Goal: Find contact information: Find contact information

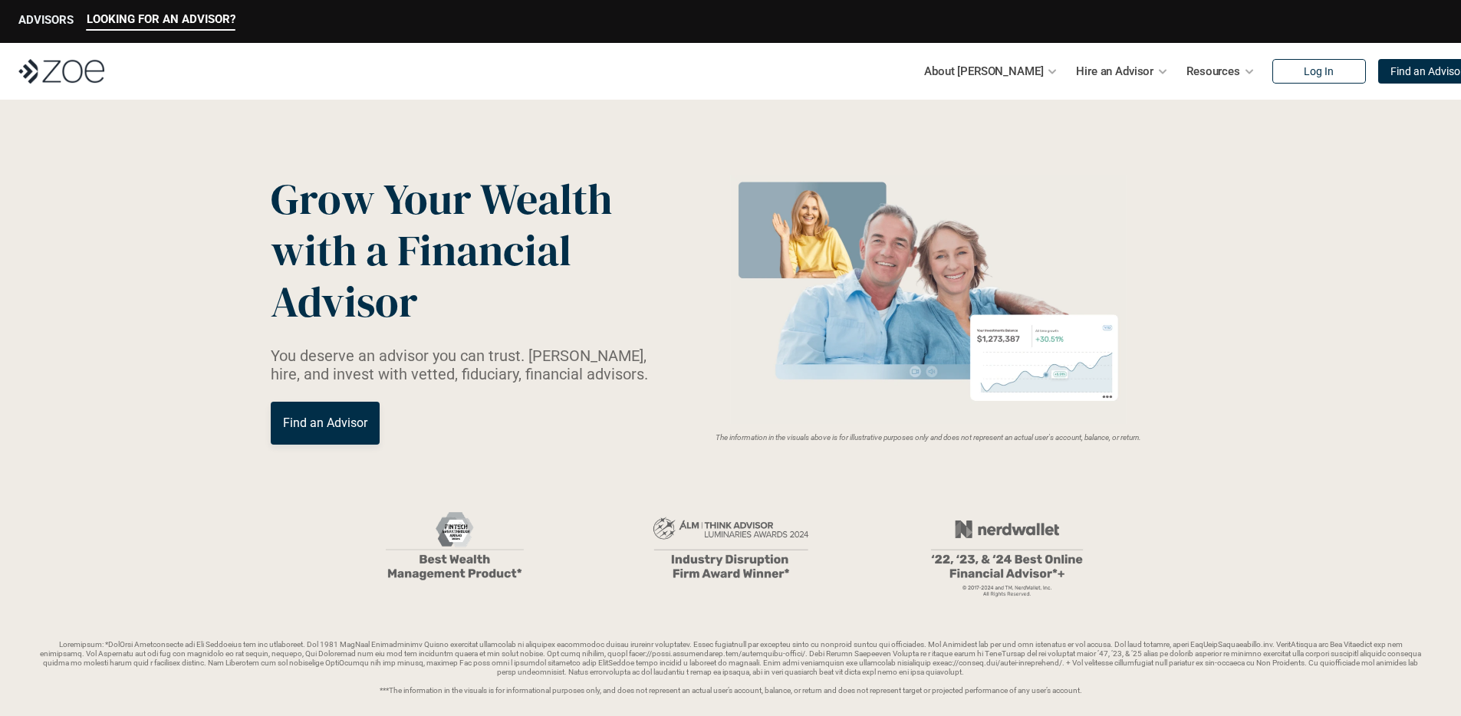
click at [54, 14] on p "ADVISORS" at bounding box center [45, 20] width 55 height 14
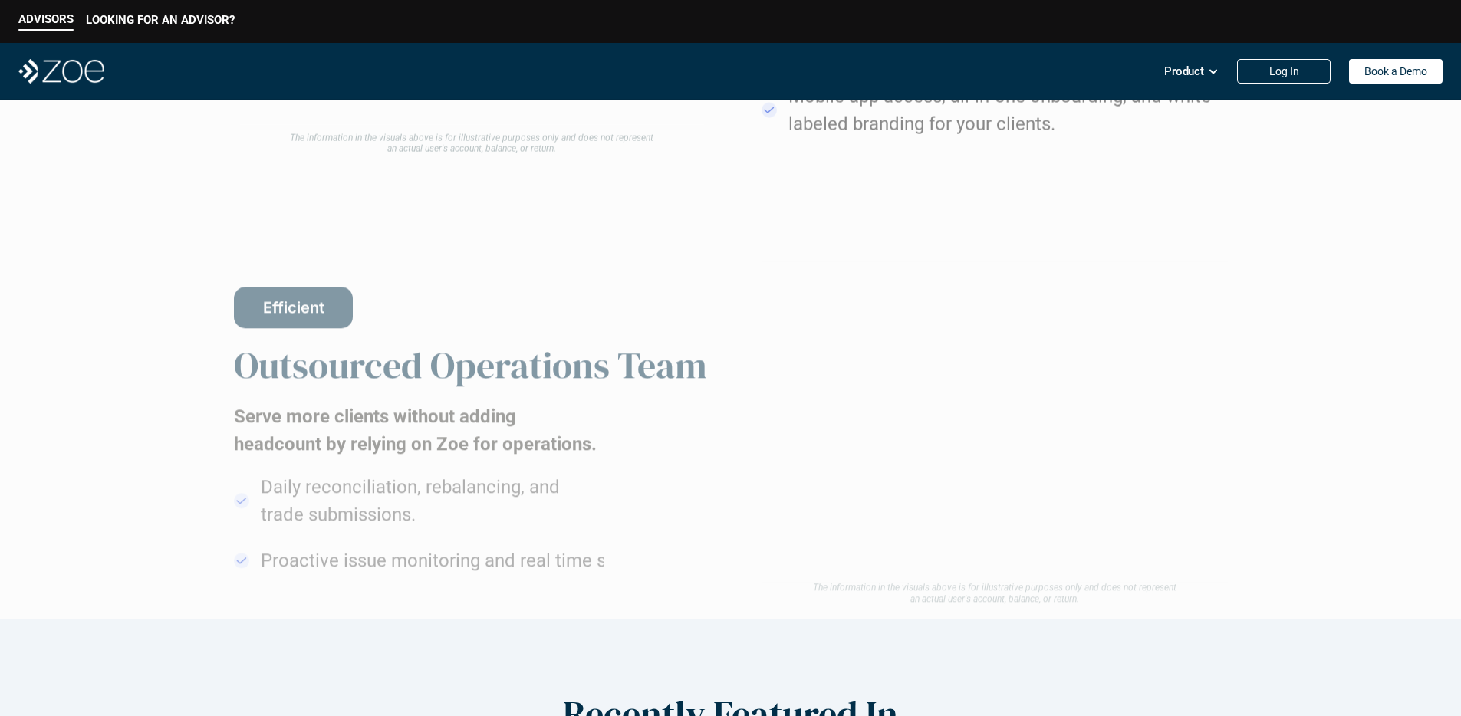
scroll to position [2874, 0]
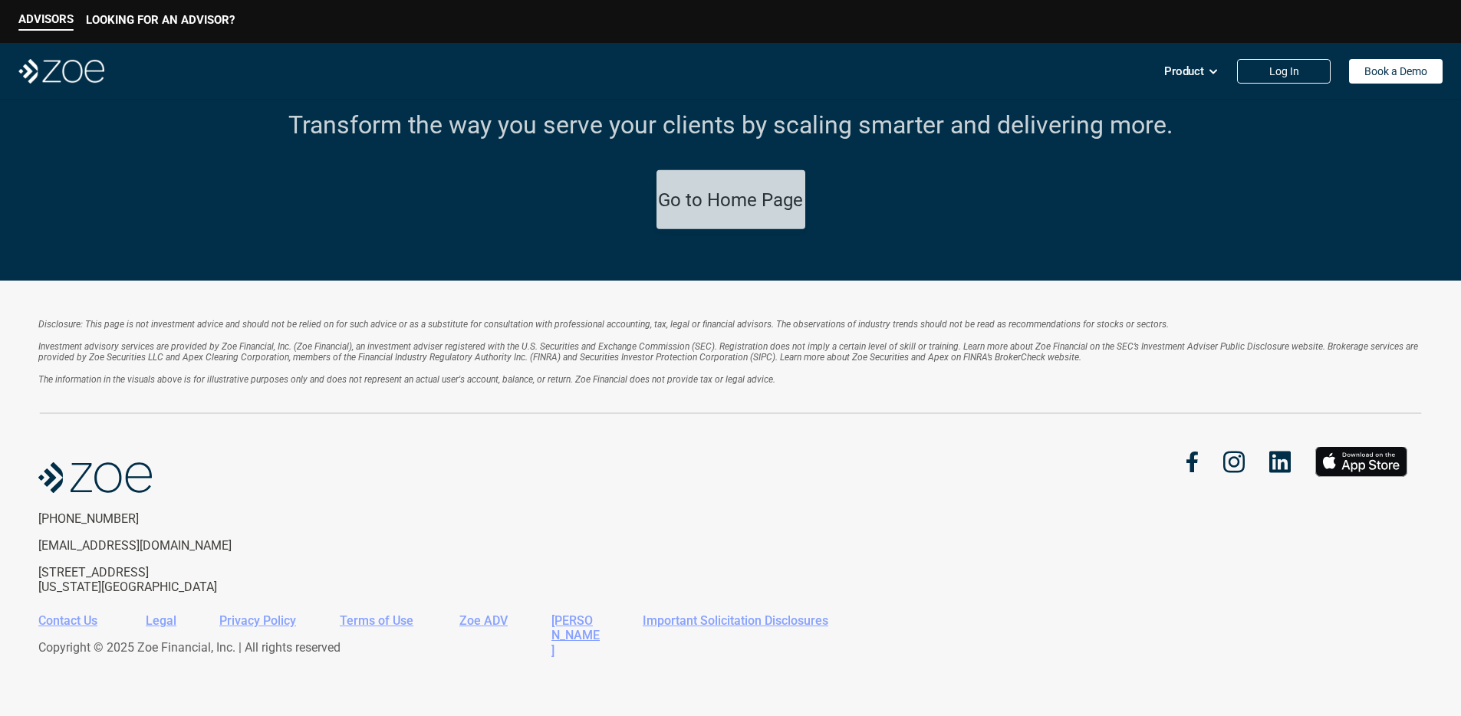
click at [542, 357] on em "Investment advisory services are provided by Zoe Financial, Inc. (Zoe Financial…" at bounding box center [729, 351] width 1382 height 21
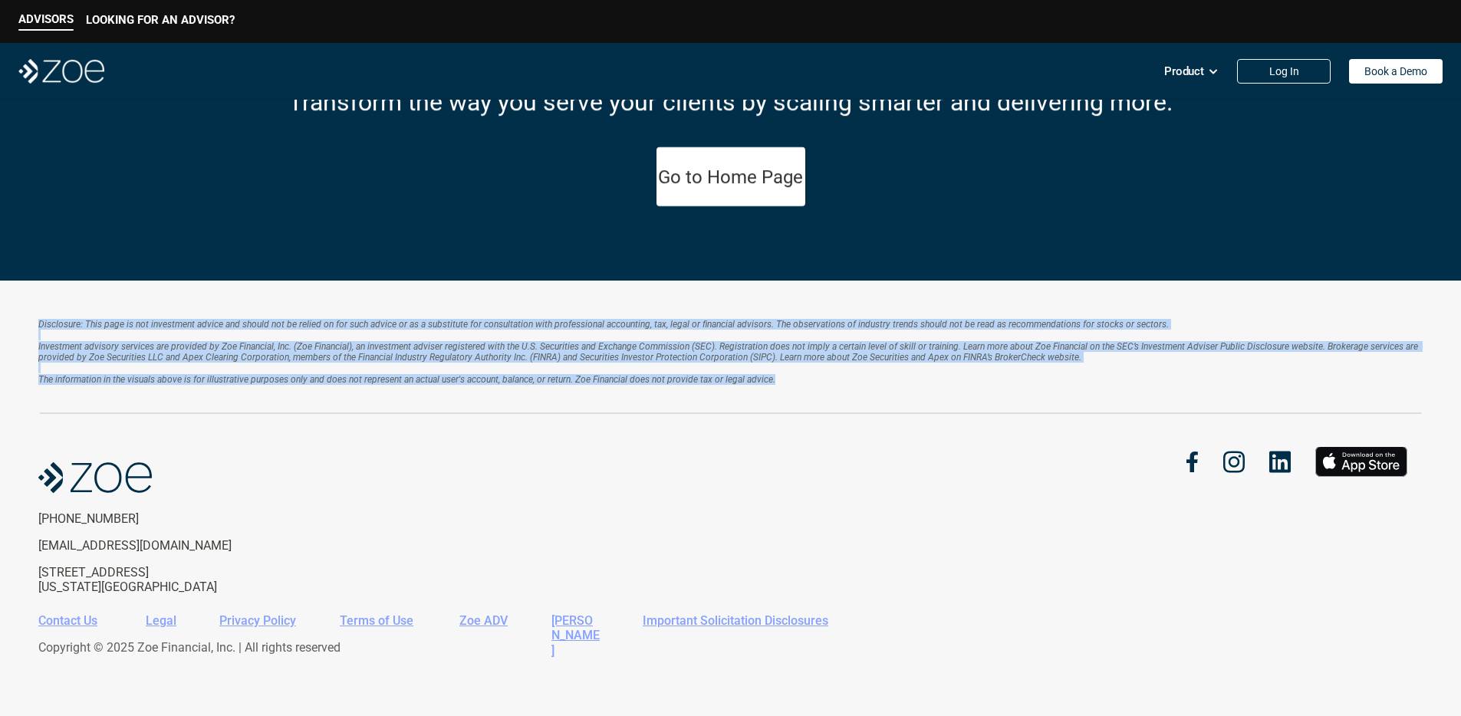
drag, startPoint x: 789, startPoint y: 383, endPoint x: 35, endPoint y: 295, distance: 759.1
click at [37, 296] on div "Disclosure: This page is not investment advice and should not be relied on for …" at bounding box center [730, 499] width 1461 height 436
copy div "Loremipsum: Dolo sita co adi elitseddoe tempor inc utlabo etd ma aliqua en adm …"
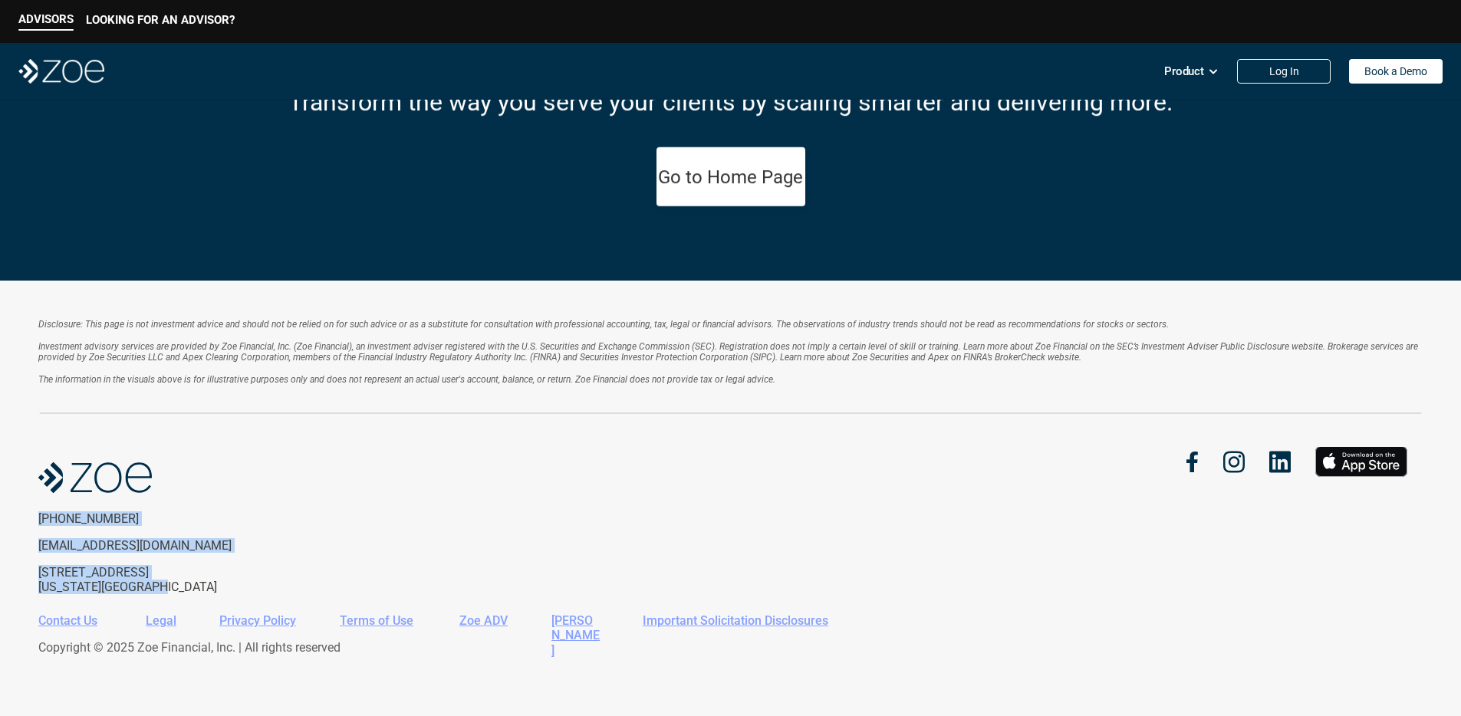
drag, startPoint x: 156, startPoint y: 590, endPoint x: 41, endPoint y: 512, distance: 139.1
click at [40, 517] on div "[PHONE_NUMBER] [EMAIL_ADDRESS][DOMAIN_NAME] [STREET_ADDRESS][US_STATE]" at bounding box center [164, 553] width 252 height 83
copy div "[PHONE_NUMBER] [EMAIL_ADDRESS][DOMAIN_NAME] [STREET_ADDRESS][US_STATE]"
click at [1216, 509] on div "[PHONE_NUMBER] [EMAIL_ADDRESS][DOMAIN_NAME] [STREET_ADDRESS][US_STATE]" at bounding box center [730, 520] width 1384 height 147
click at [43, 19] on p "ADVISORS" at bounding box center [45, 19] width 55 height 14
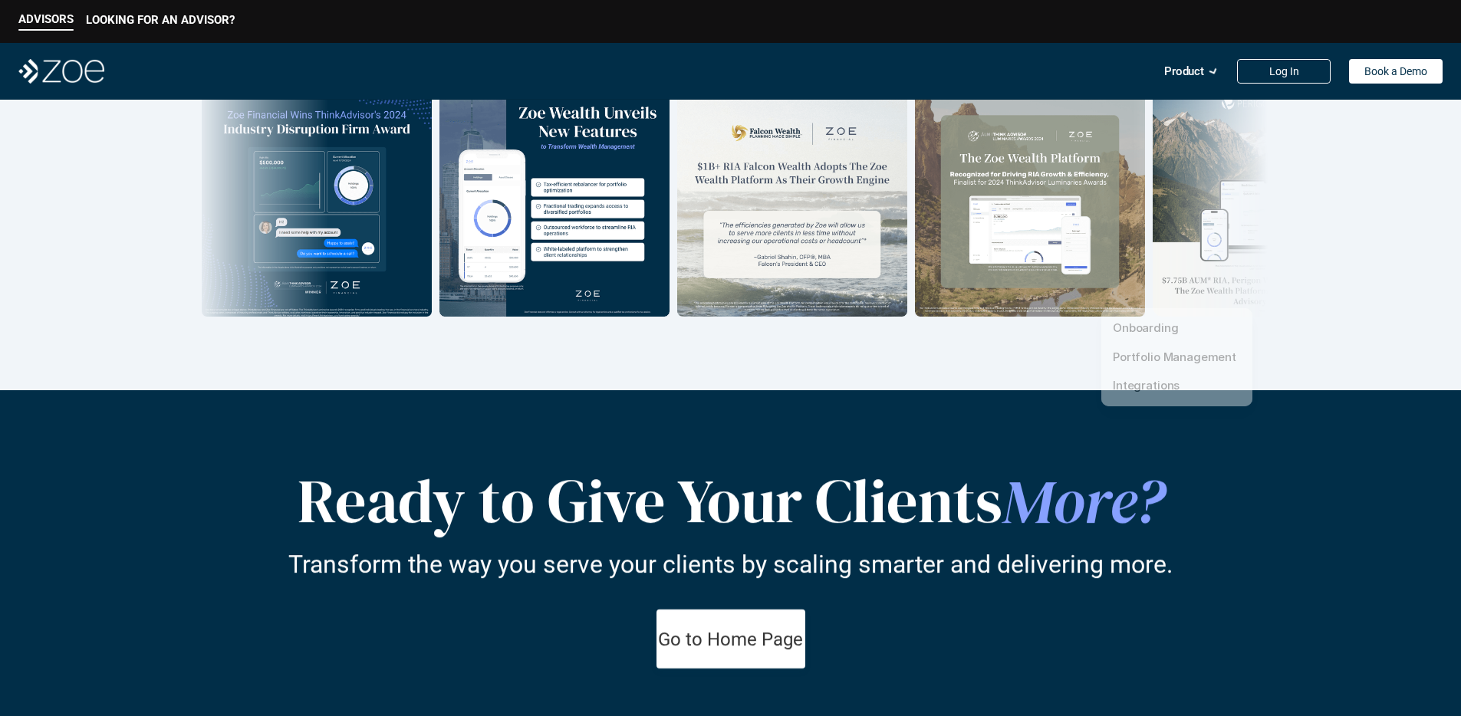
click at [1209, 71] on icon at bounding box center [1214, 71] width 14 height 14
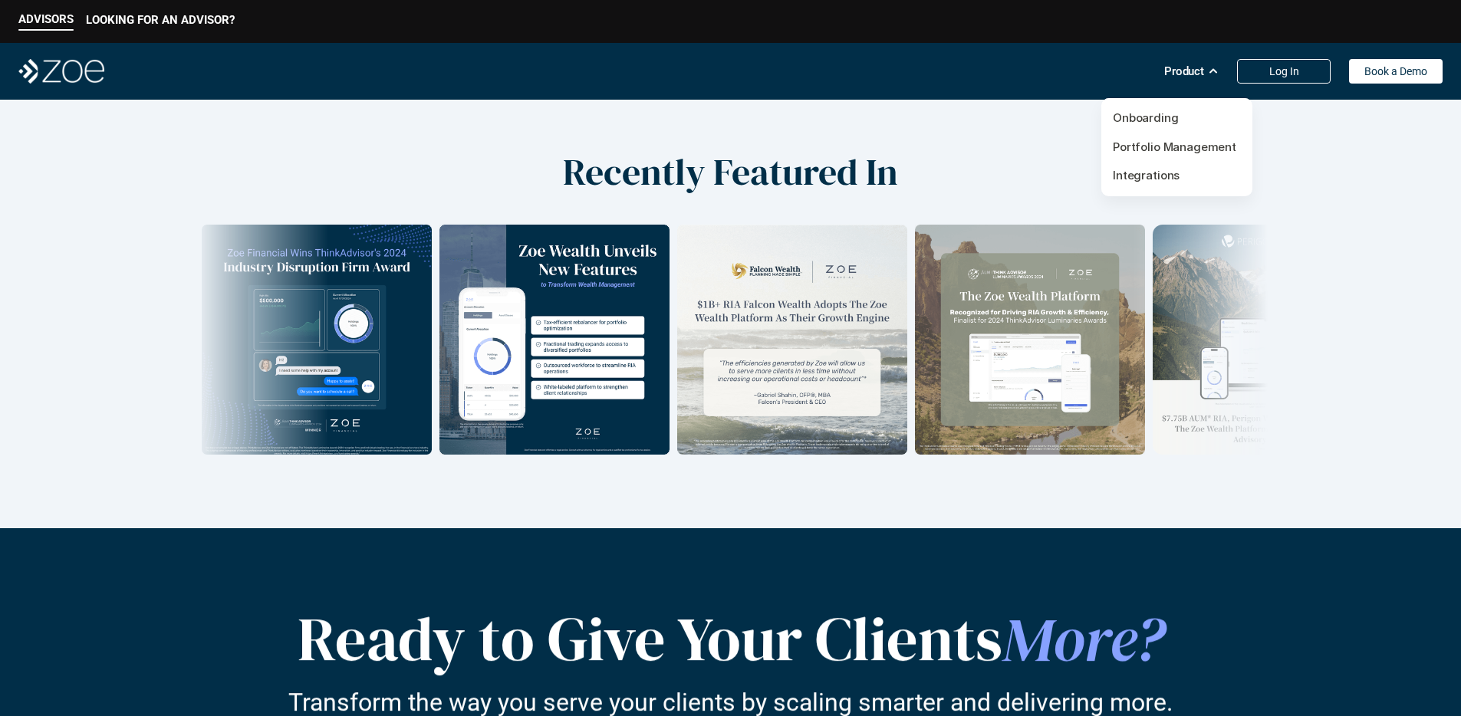
scroll to position [2145, 0]
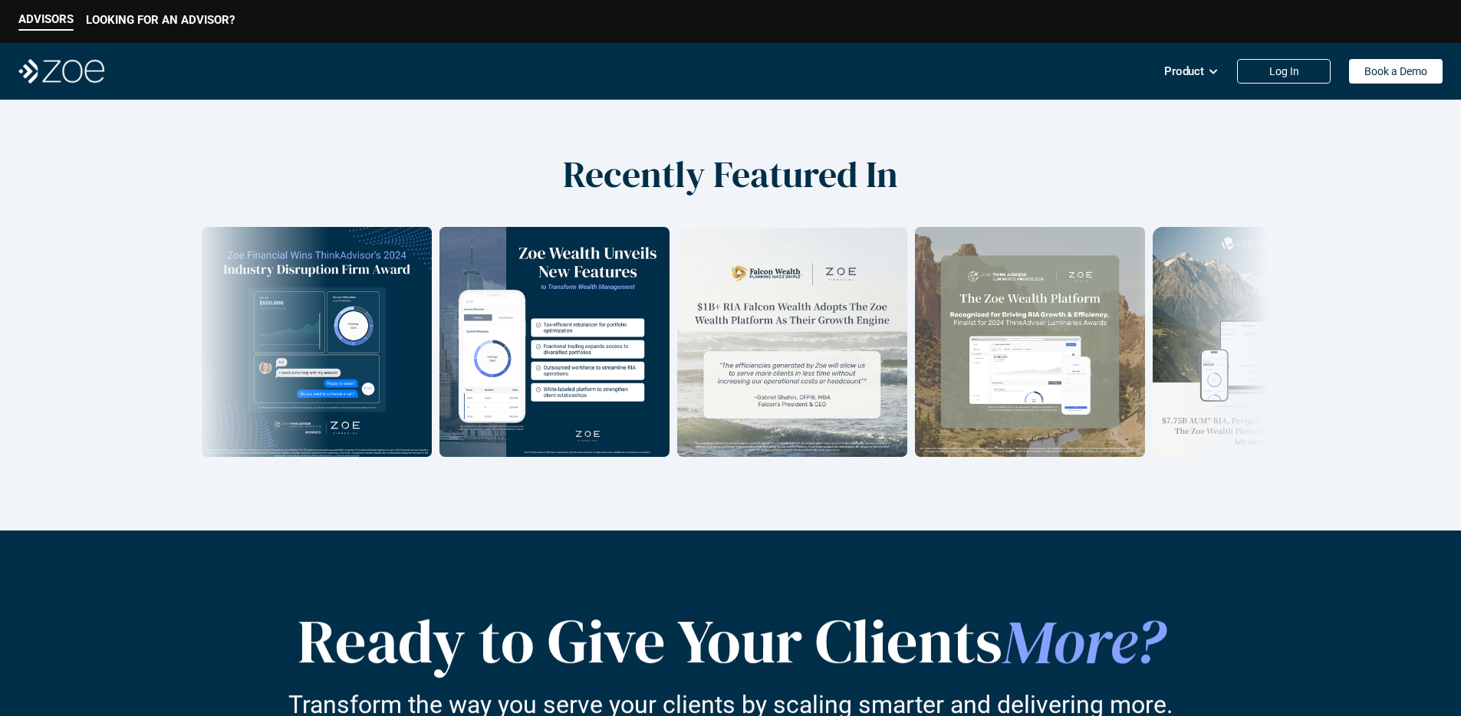
click at [1211, 73] on icon at bounding box center [1213, 71] width 11 height 11
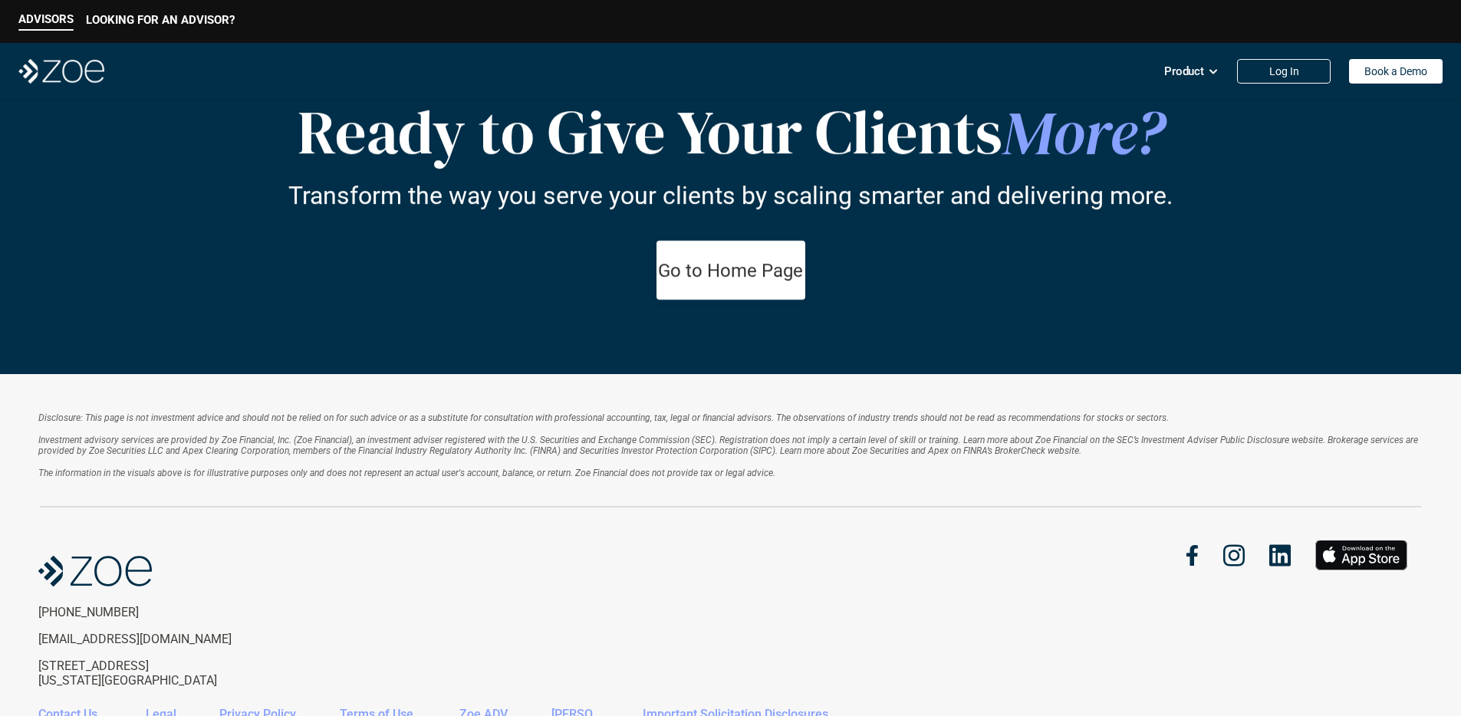
scroll to position [2874, 0]
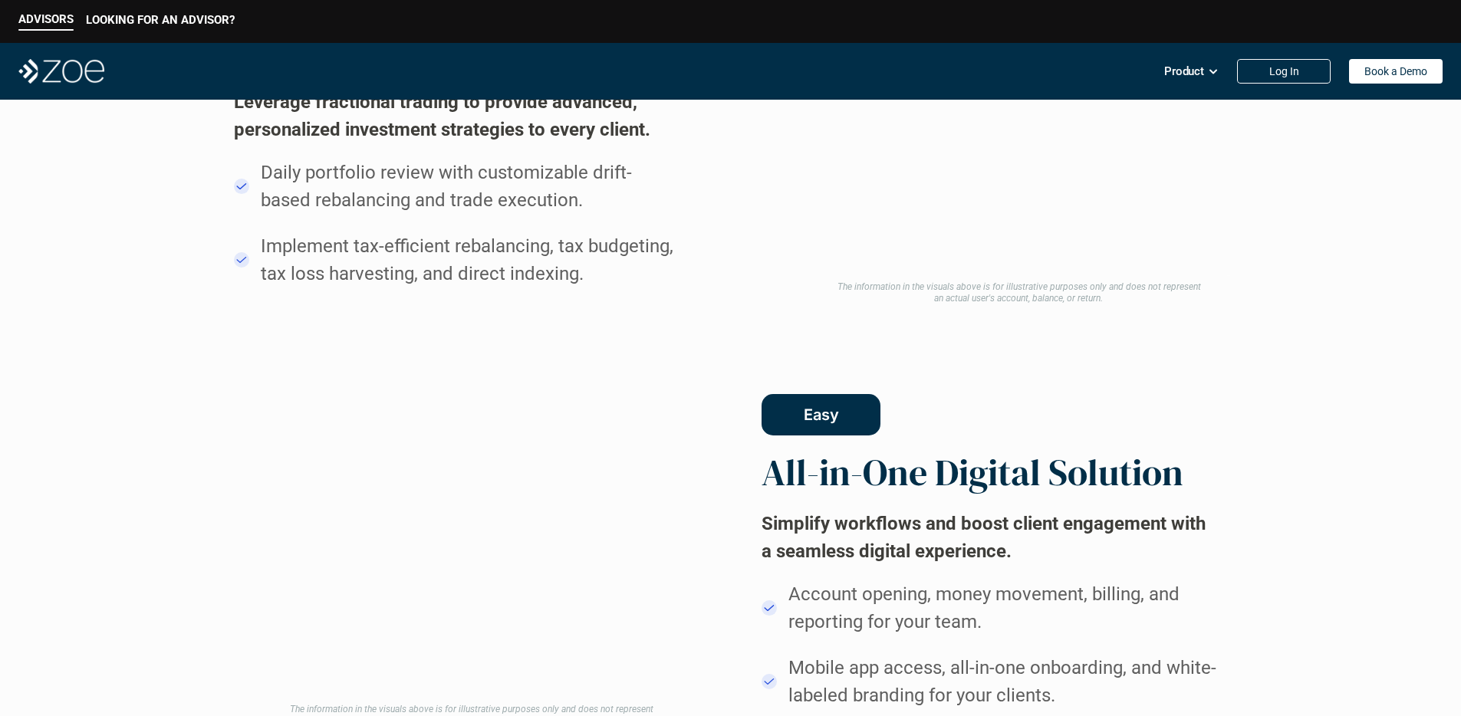
click at [159, 18] on p "LOOKING FOR AN ADVISOR?" at bounding box center [160, 20] width 149 height 14
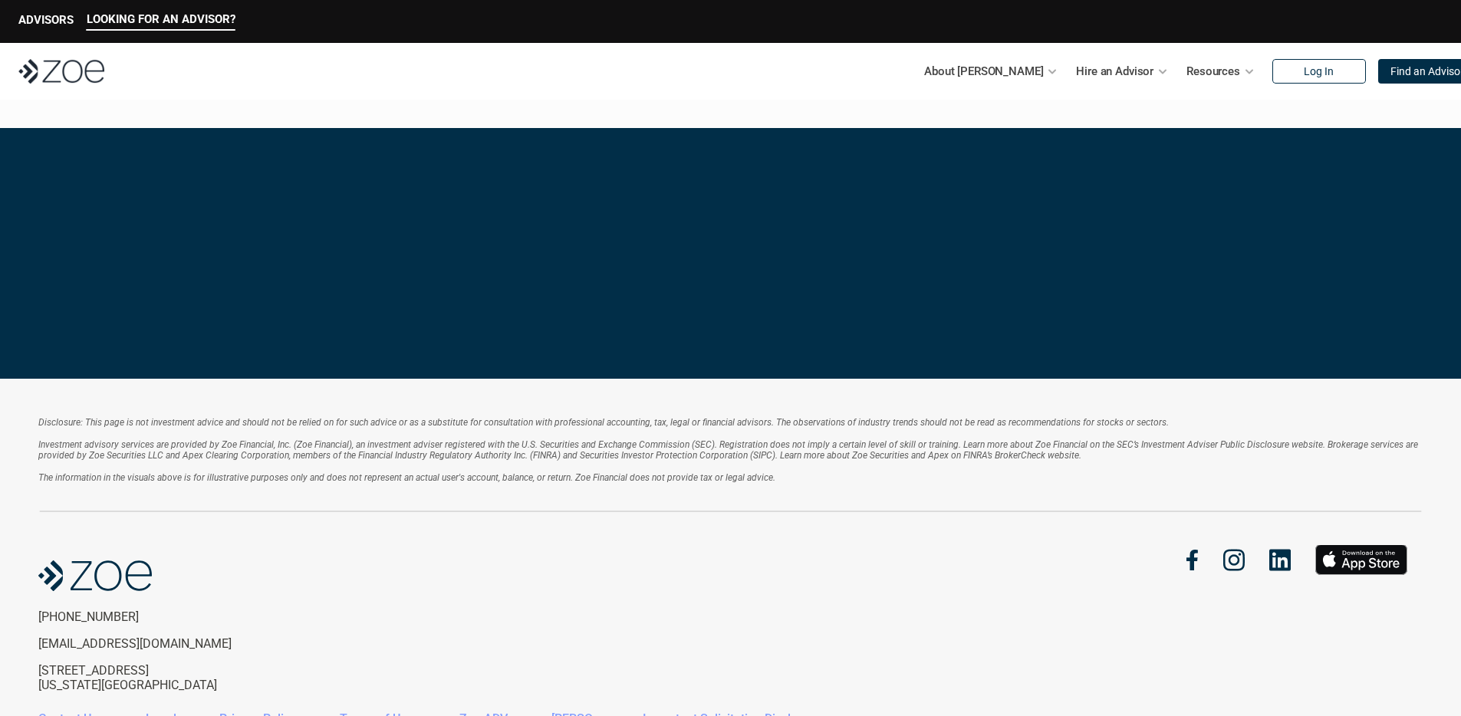
scroll to position [3202, 0]
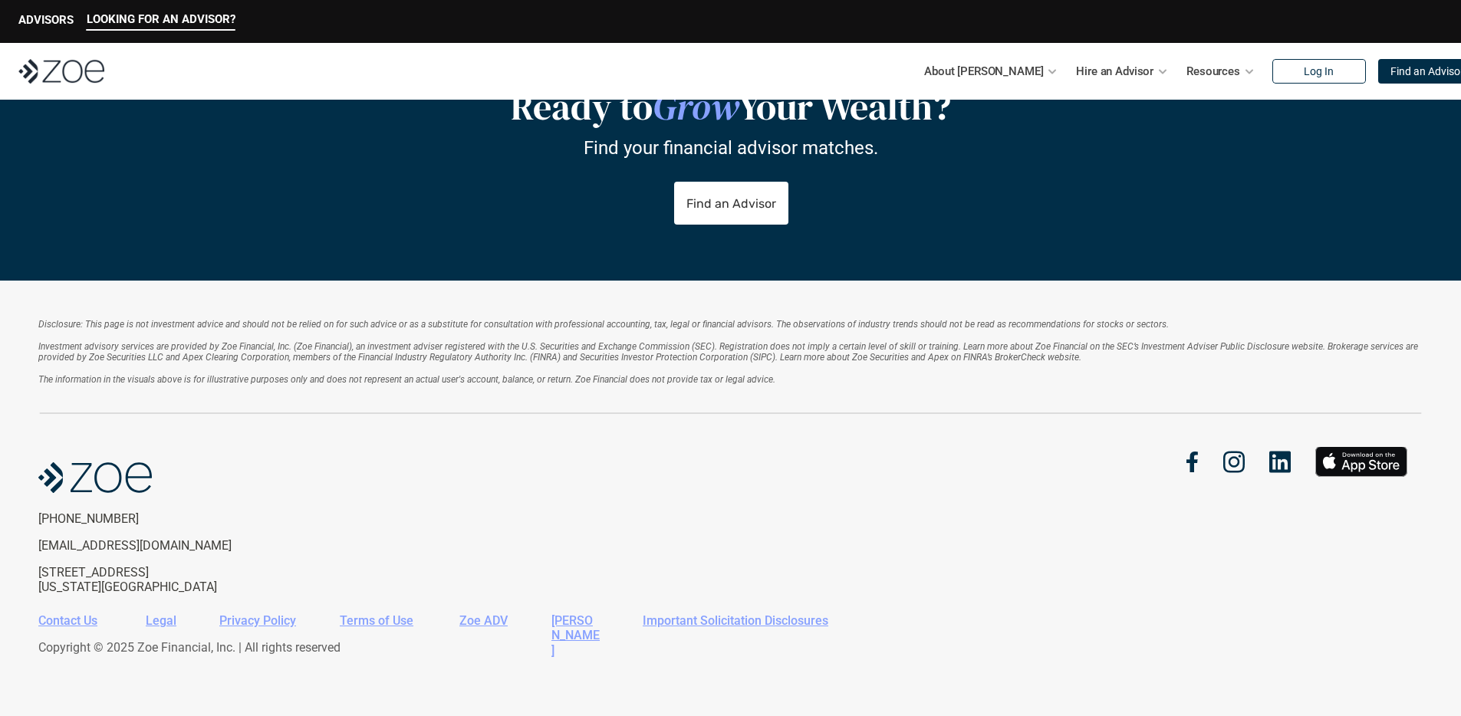
click at [159, 622] on link "Legal" at bounding box center [161, 621] width 31 height 15
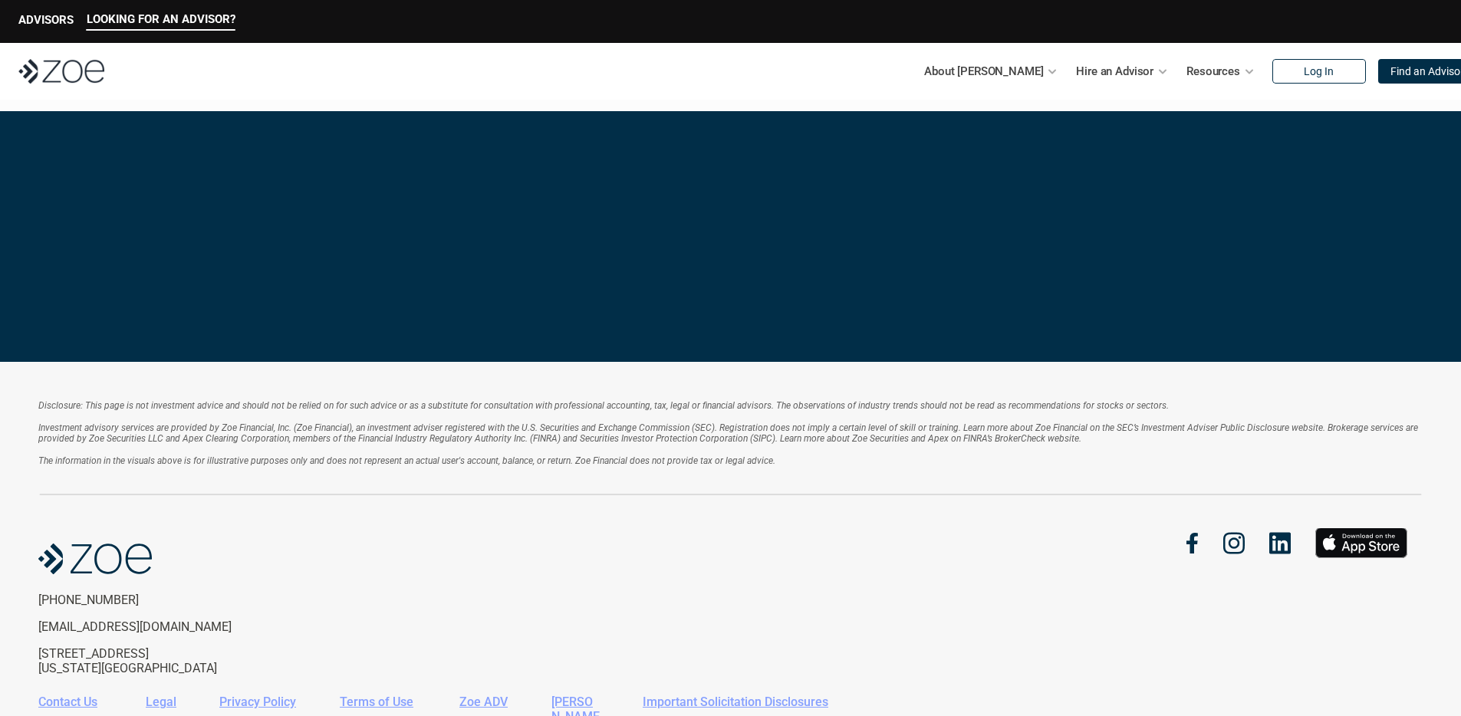
scroll to position [3202, 0]
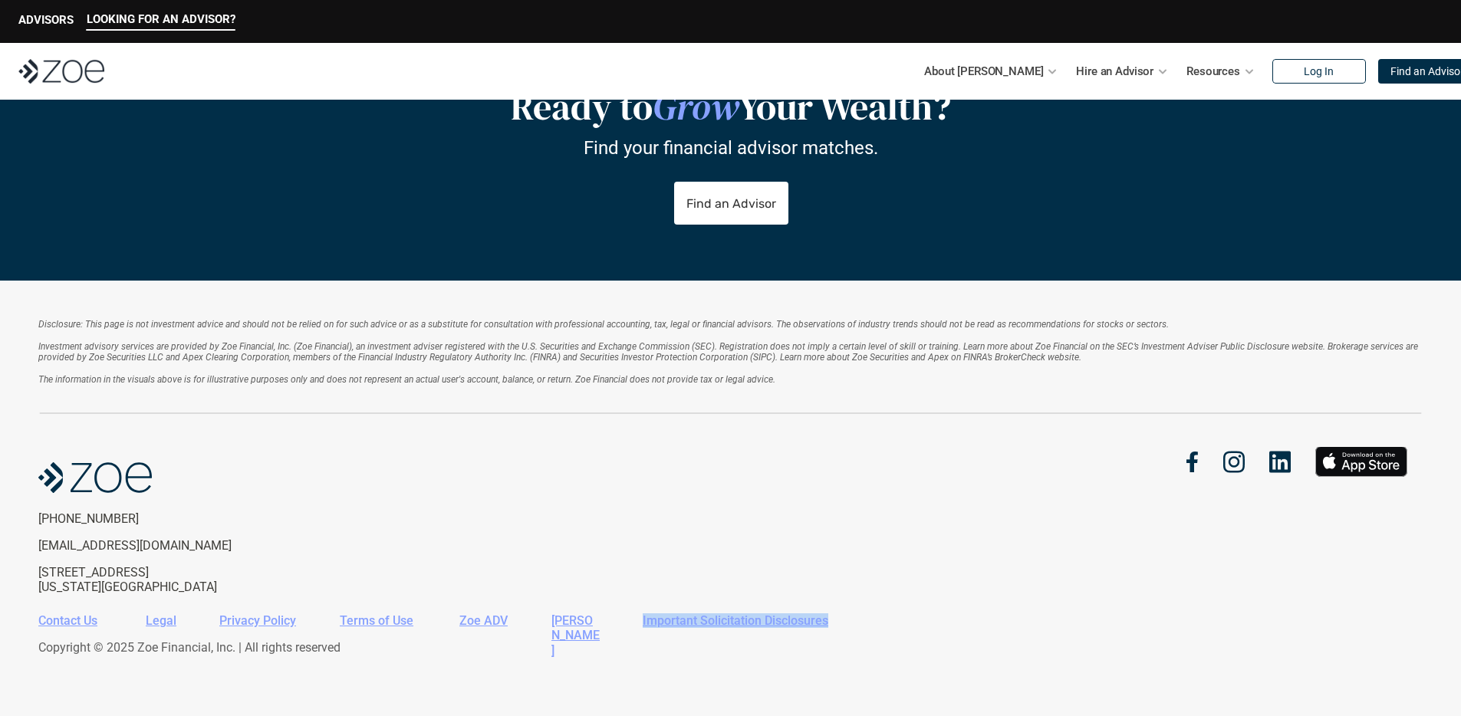
drag, startPoint x: 833, startPoint y: 621, endPoint x: 638, endPoint y: 621, distance: 194.8
click at [643, 623] on div "Contact Us Legal Privacy Policy Terms of Use Zoe ADV [PERSON_NAME] CRS Importan…" at bounding box center [724, 621] width 1373 height 15
click at [716, 649] on p "Copyright © 2025 Zoe Financial, Inc. | All rights reserved" at bounding box center [724, 647] width 1373 height 15
drag, startPoint x: 823, startPoint y: 621, endPoint x: 699, endPoint y: 624, distance: 124.3
click at [700, 624] on div "Contact Us Legal Privacy Policy Terms of Use Zoe ADV [PERSON_NAME] CRS Importan…" at bounding box center [724, 621] width 1373 height 15
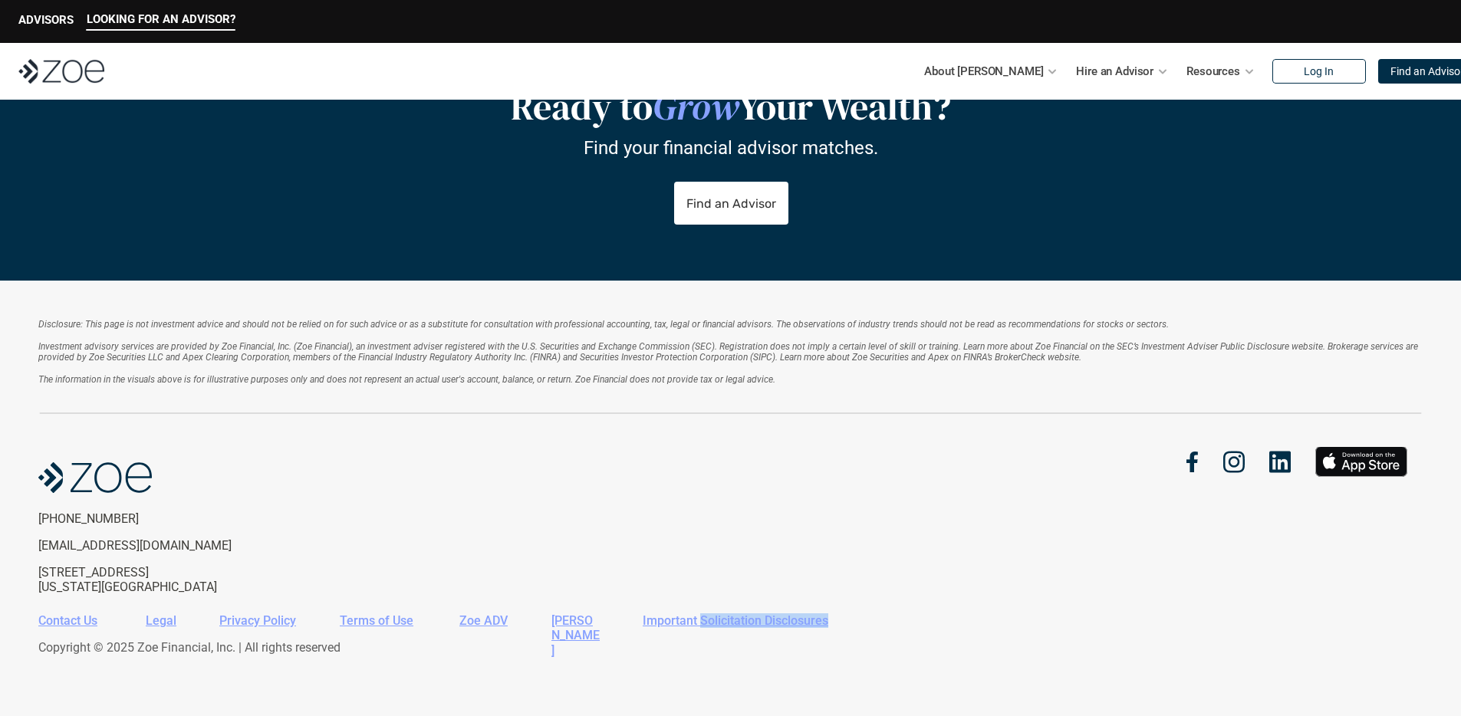
copy link "Solicitation Disclosures"
